Goal: Task Accomplishment & Management: Complete application form

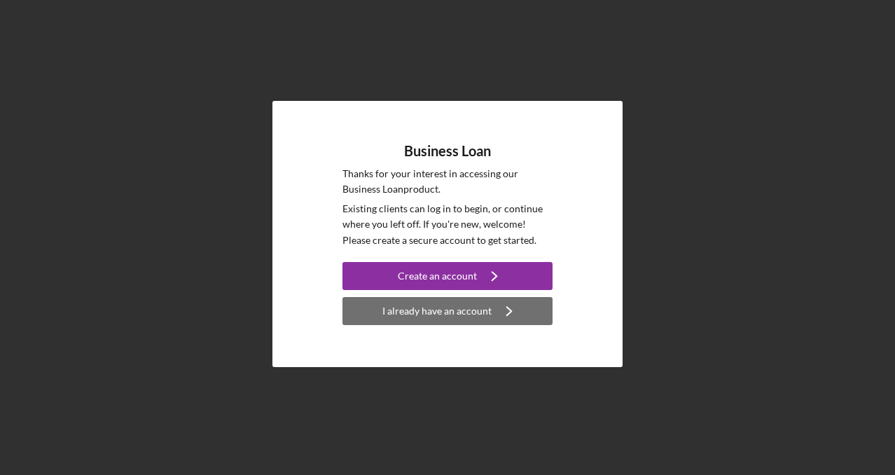
click at [435, 314] on div "I already have an account" at bounding box center [437, 311] width 109 height 28
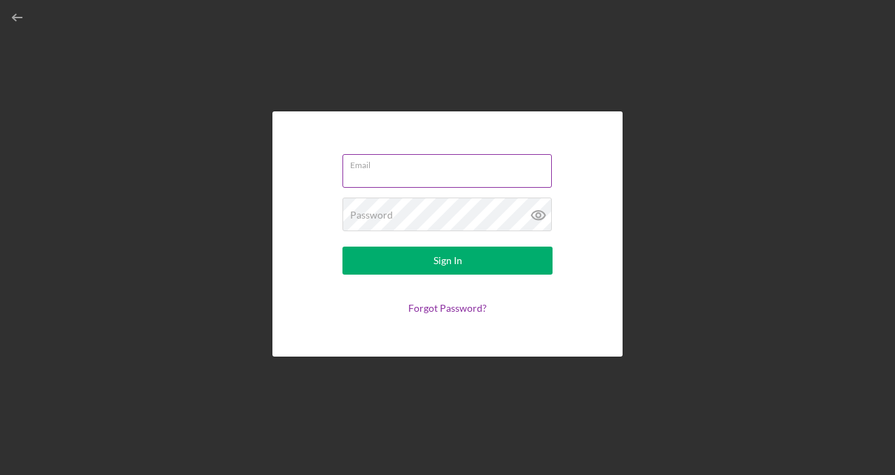
click at [397, 171] on input "Email" at bounding box center [447, 171] width 209 height 34
type input "[PERSON_NAME][EMAIL_ADDRESS][DOMAIN_NAME]"
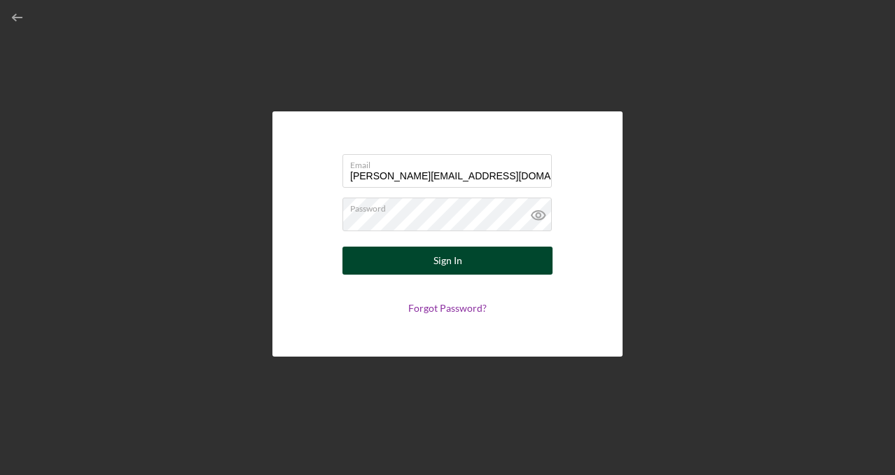
click at [458, 259] on div "Sign In" at bounding box center [448, 261] width 29 height 28
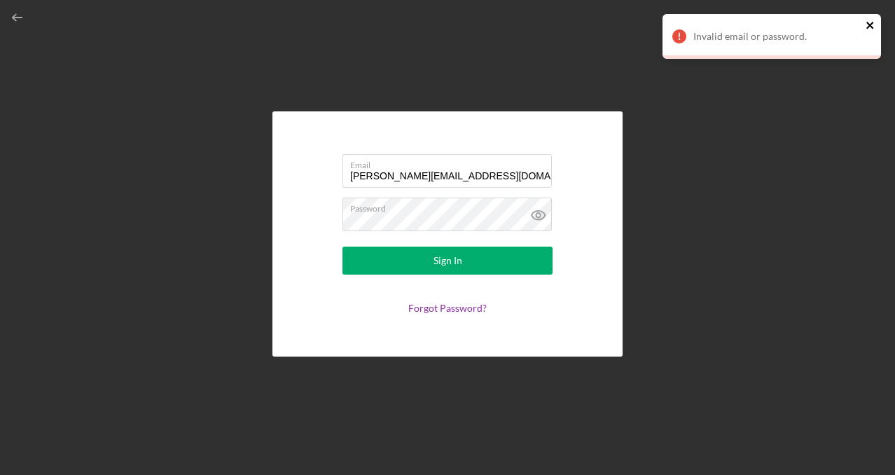
click at [870, 20] on icon "close" at bounding box center [871, 25] width 10 height 11
